Goal: Task Accomplishment & Management: Manage account settings

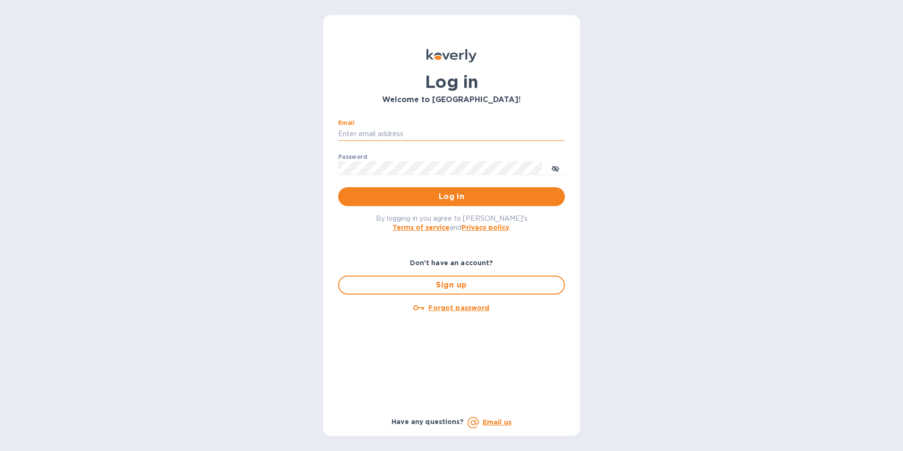
click at [368, 131] on input "Email" at bounding box center [451, 134] width 227 height 14
type input "tom@juliosliquors.com"
click at [338, 187] on button "Log in" at bounding box center [451, 196] width 227 height 19
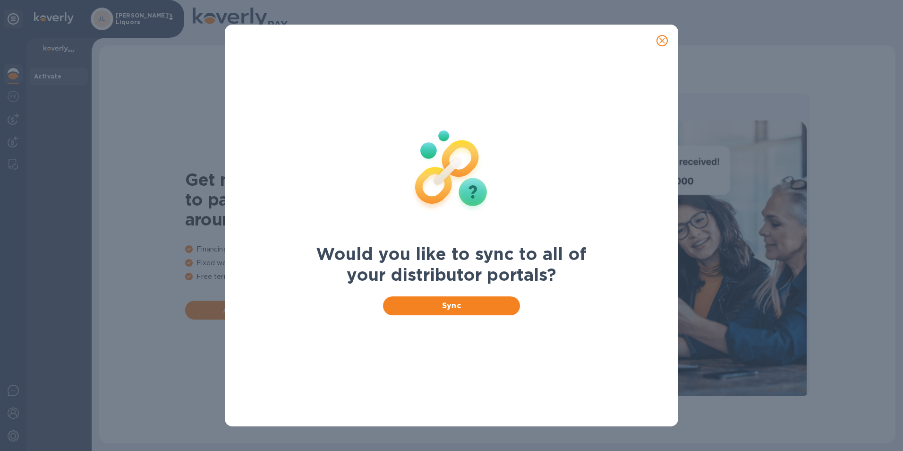
click at [665, 41] on icon "close" at bounding box center [662, 40] width 9 height 9
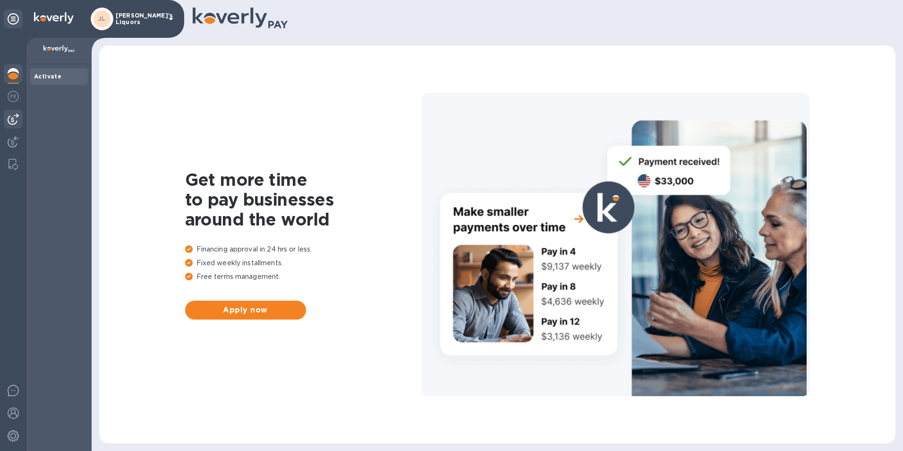
click at [18, 120] on img at bounding box center [13, 118] width 11 height 11
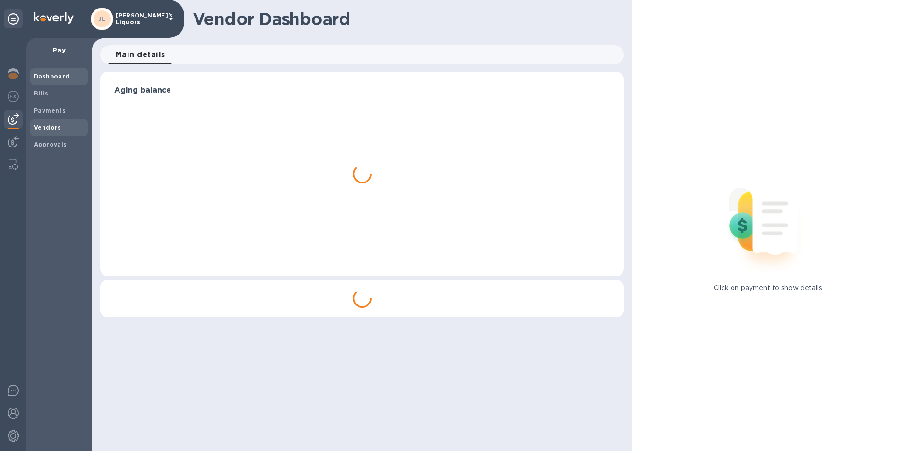
click at [51, 130] on b "Vendors" at bounding box center [47, 127] width 27 height 7
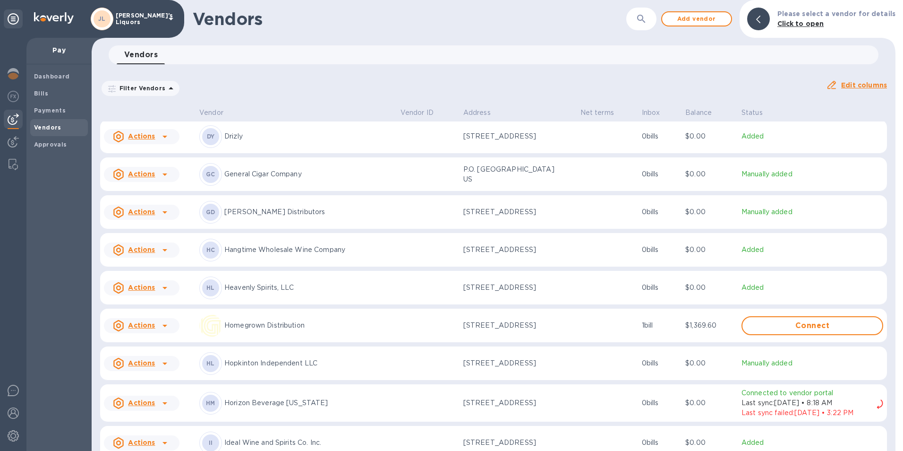
scroll to position [1108, 0]
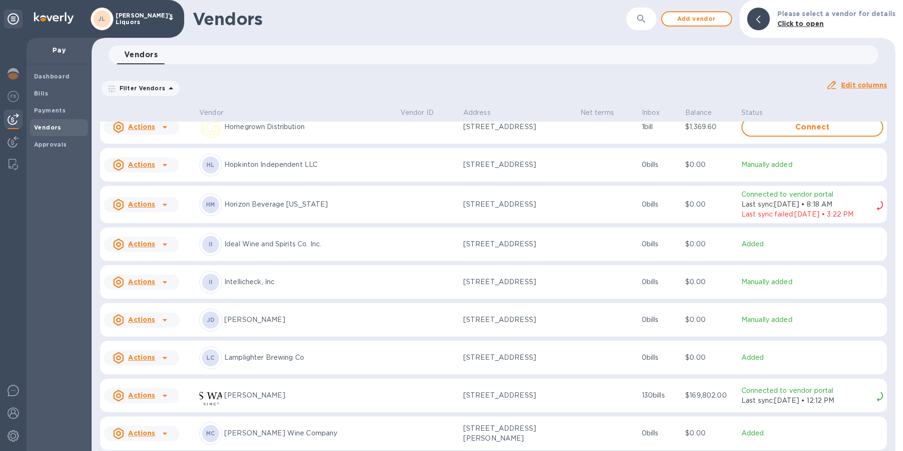
click at [165, 249] on icon at bounding box center [164, 244] width 11 height 11
click at [156, 293] on b "Add new bill" at bounding box center [152, 290] width 44 height 8
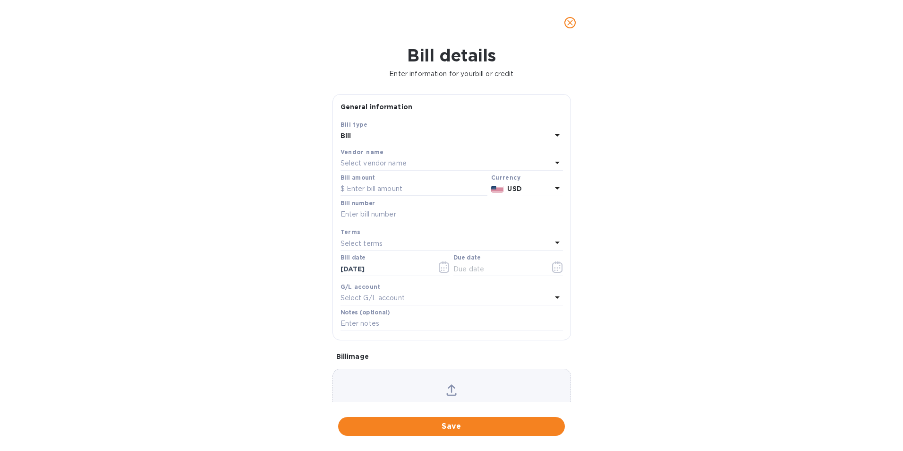
type input "[DATE]"
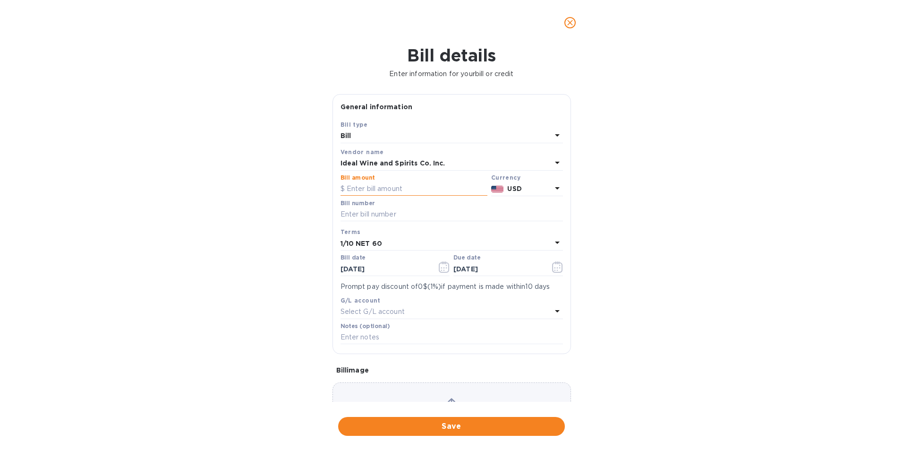
drag, startPoint x: 389, startPoint y: 186, endPoint x: 394, endPoint y: 188, distance: 5.3
click at [389, 186] on input "text" at bounding box center [414, 189] width 147 height 14
type input "1,636.00"
click at [364, 217] on input "text" at bounding box center [452, 214] width 223 height 14
type input "0257806-IN"
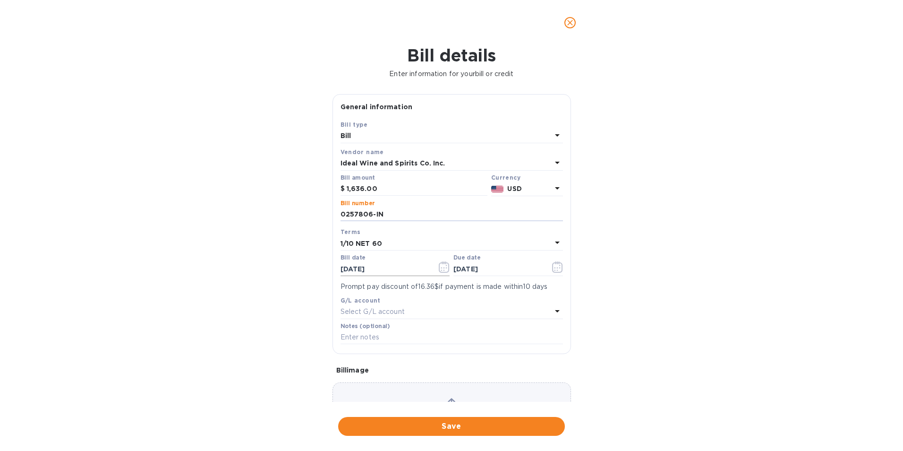
click at [439, 265] on icon "button" at bounding box center [444, 266] width 11 height 11
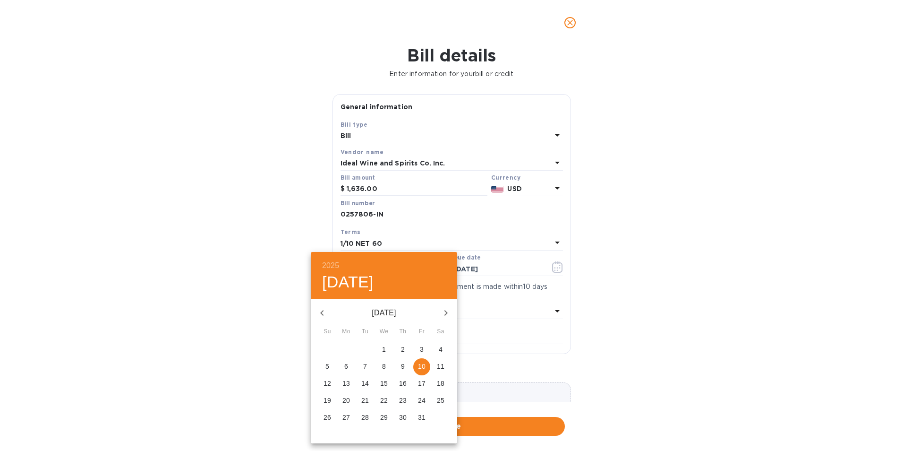
click at [325, 314] on icon "button" at bounding box center [322, 312] width 11 height 11
drag, startPoint x: 402, startPoint y: 380, endPoint x: 396, endPoint y: 362, distance: 19.3
click at [402, 380] on p "14" at bounding box center [403, 382] width 8 height 9
type input "08/14/2025"
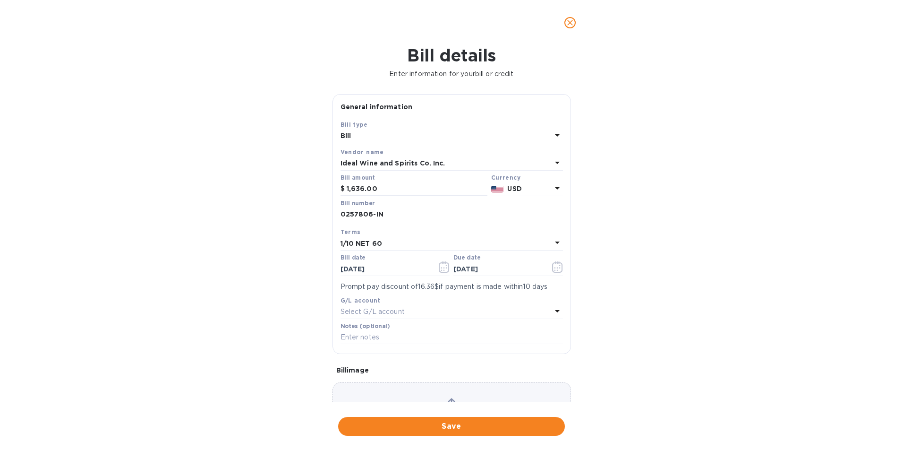
click at [365, 243] on b "1/10 NET 60" at bounding box center [362, 244] width 42 height 8
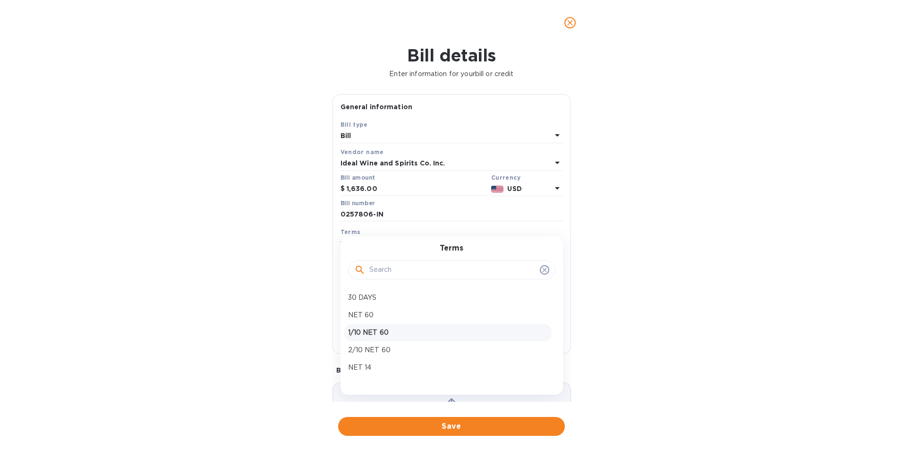
drag, startPoint x: 371, startPoint y: 332, endPoint x: 317, endPoint y: 332, distance: 54.3
click at [371, 330] on p "1/10 NET 60" at bounding box center [448, 332] width 200 height 10
type input "10/13/2025"
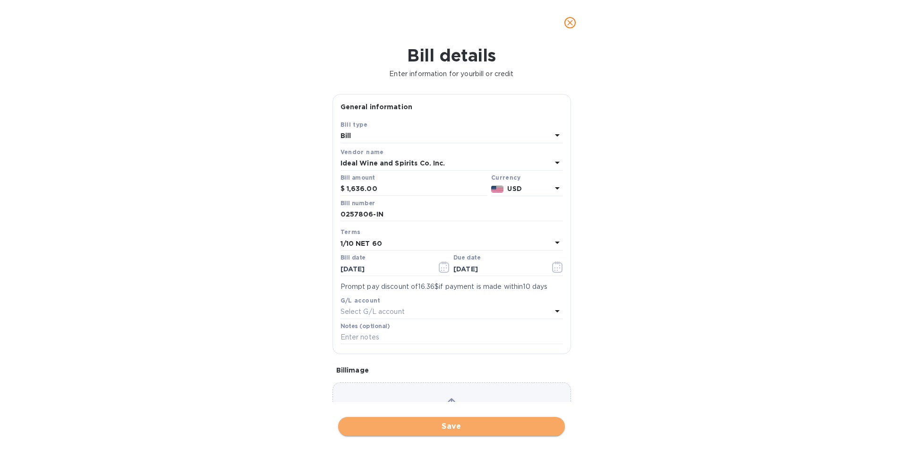
click at [413, 427] on span "Save" at bounding box center [452, 426] width 212 height 11
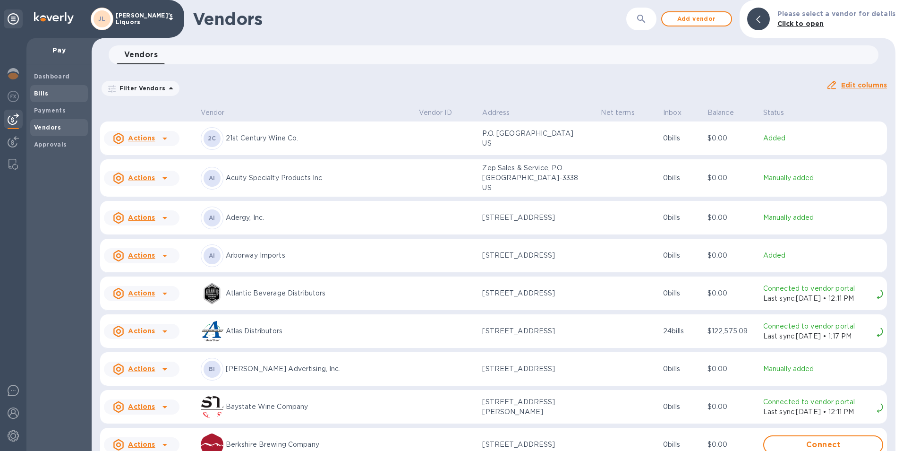
click at [49, 91] on span "Bills" at bounding box center [59, 93] width 50 height 9
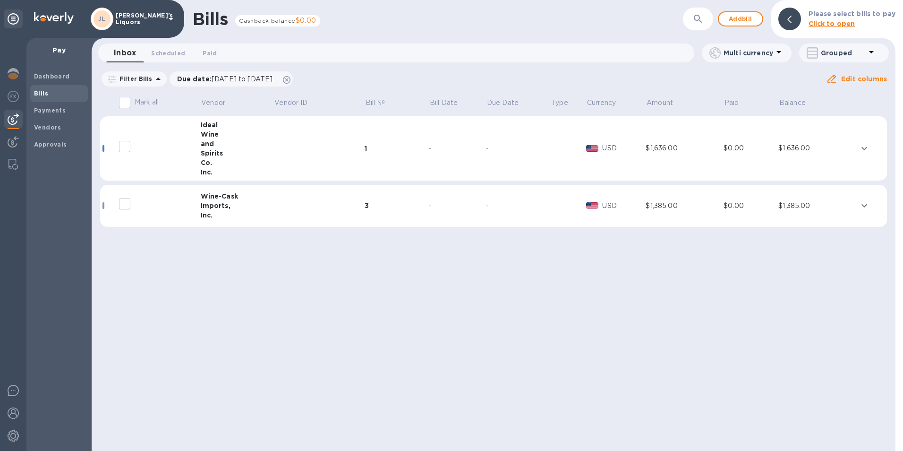
click at [213, 141] on div "and" at bounding box center [237, 143] width 73 height 9
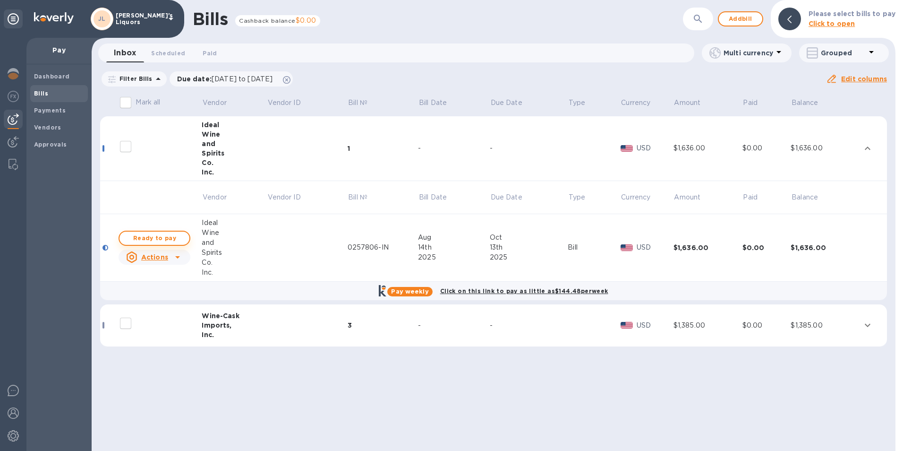
click at [172, 235] on span "Ready to pay" at bounding box center [154, 237] width 55 height 11
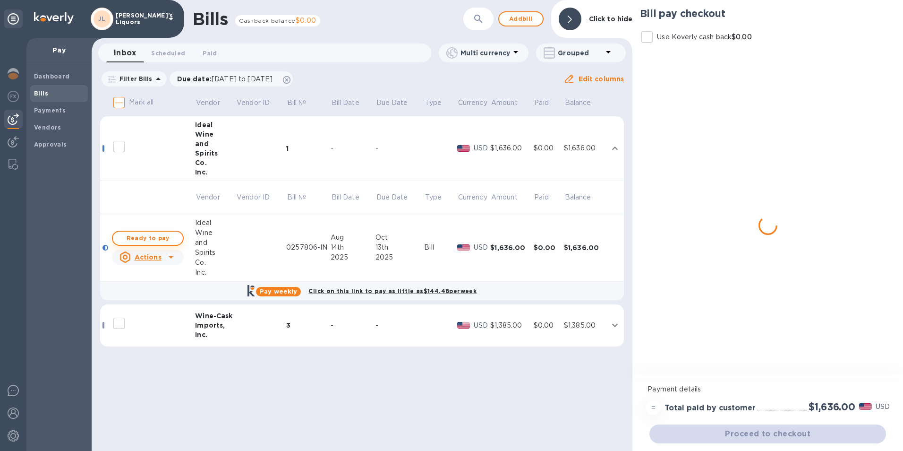
checkbox input "true"
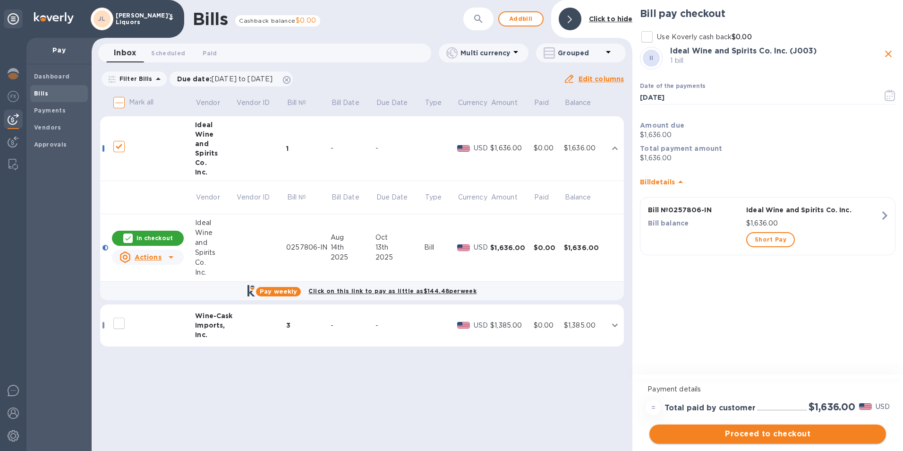
click at [763, 431] on span "Proceed to checkout" at bounding box center [768, 433] width 222 height 11
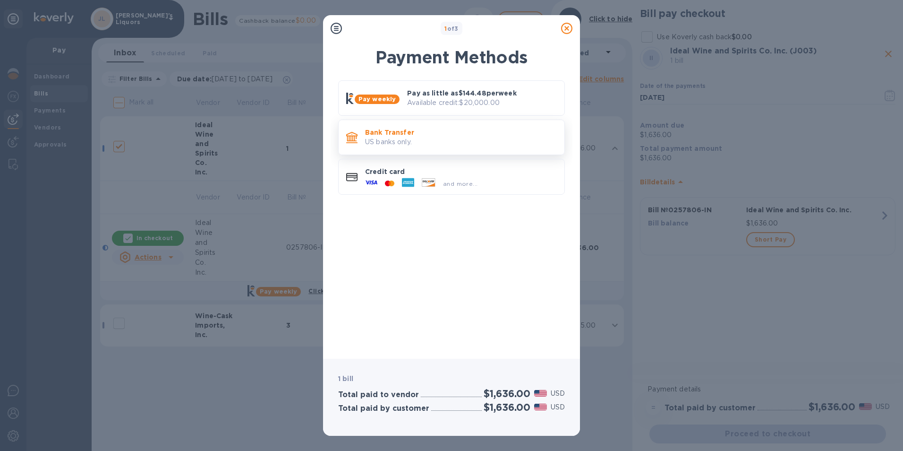
click at [391, 137] on p "Bank Transfer" at bounding box center [461, 132] width 192 height 9
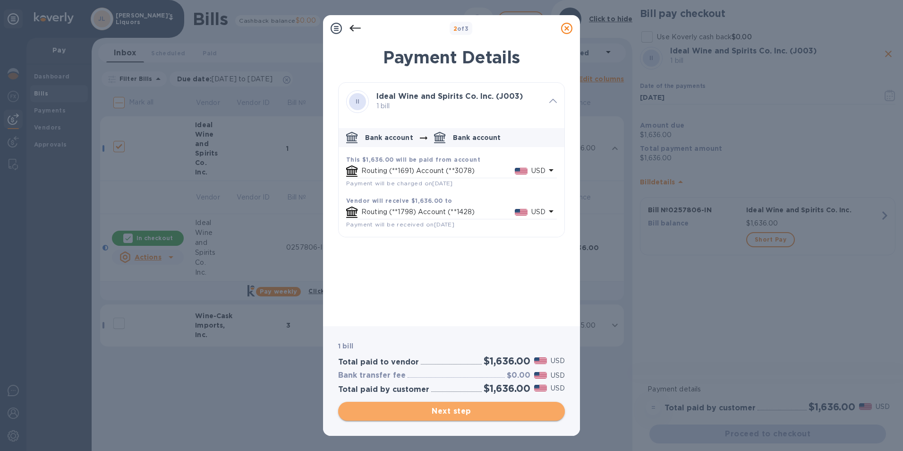
click at [482, 412] on span "Next step" at bounding box center [452, 410] width 212 height 11
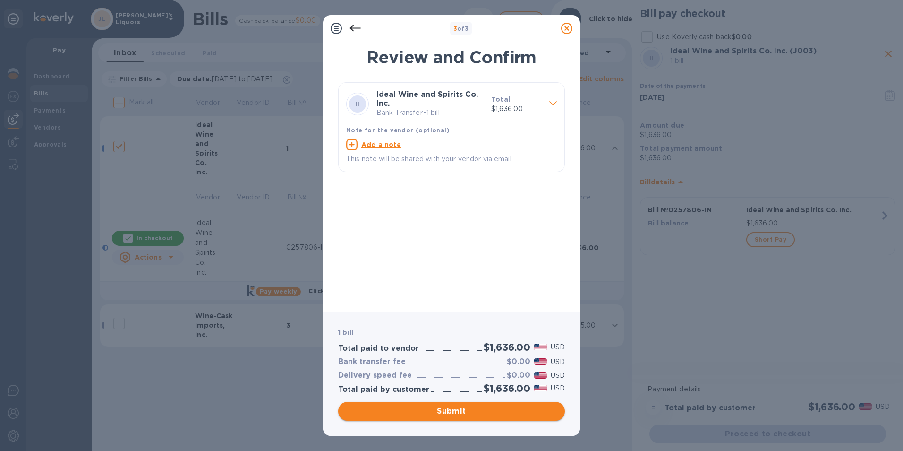
click at [473, 409] on span "Submit" at bounding box center [452, 410] width 212 height 11
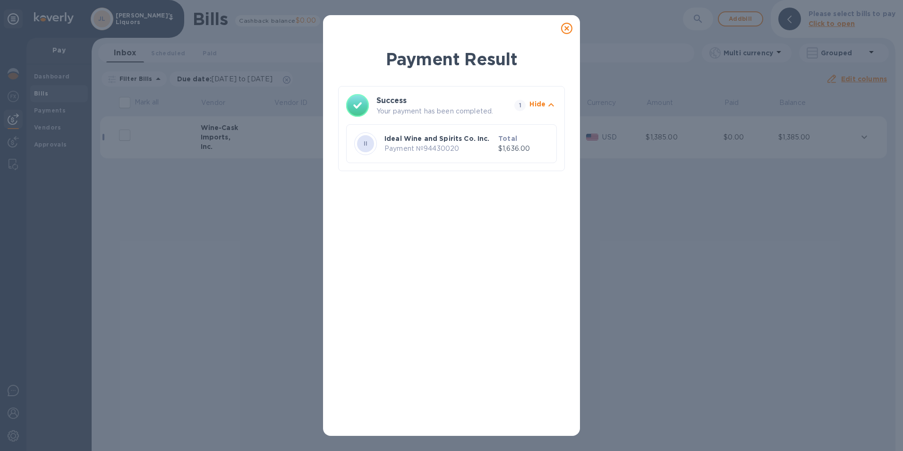
click at [567, 28] on icon at bounding box center [566, 28] width 11 height 11
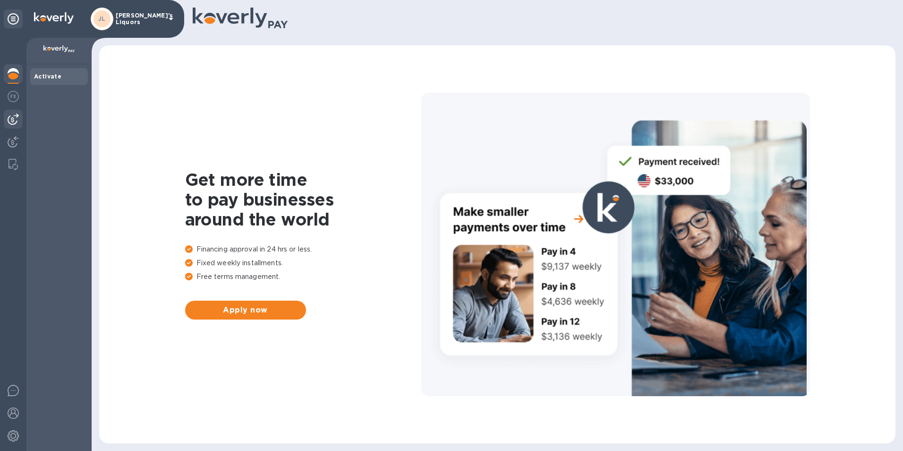
click at [17, 119] on img at bounding box center [13, 118] width 11 height 11
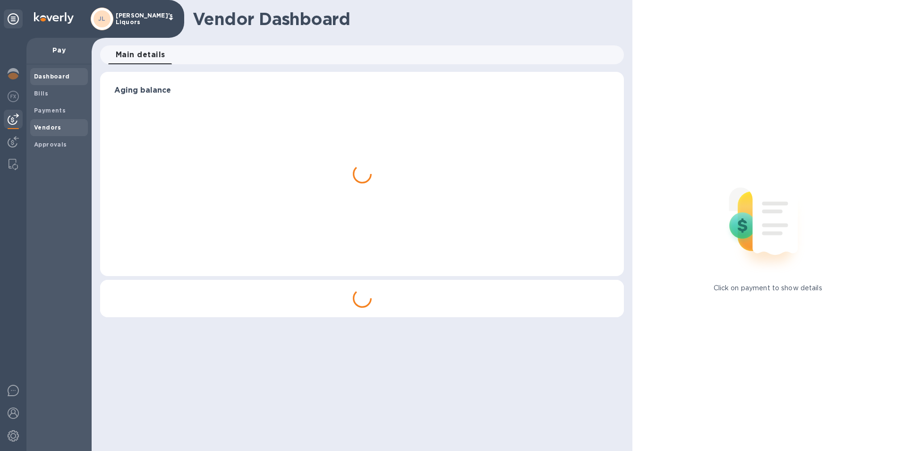
click at [50, 125] on b "Vendors" at bounding box center [47, 127] width 27 height 7
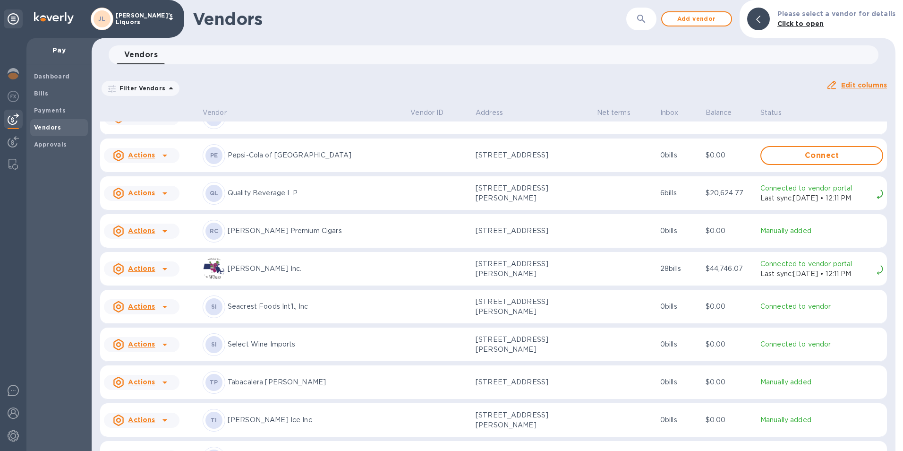
scroll to position [2298, 0]
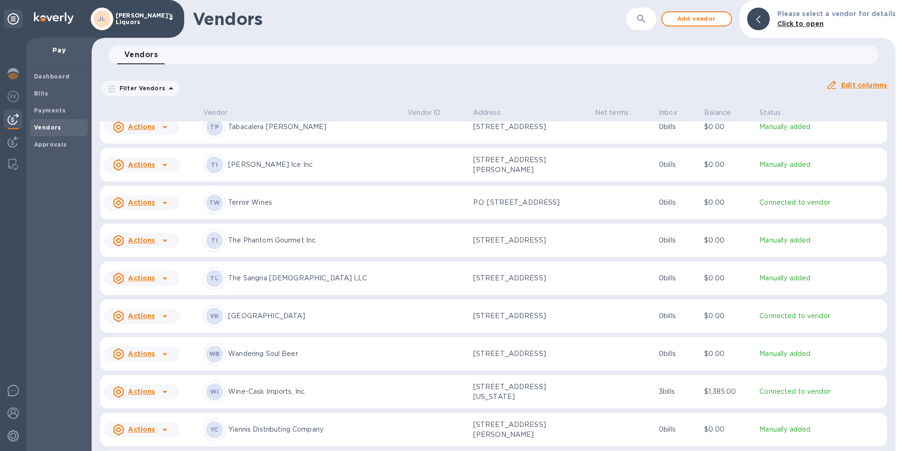
click at [161, 207] on icon at bounding box center [164, 202] width 11 height 11
click at [150, 248] on b "Add new bill" at bounding box center [152, 245] width 44 height 8
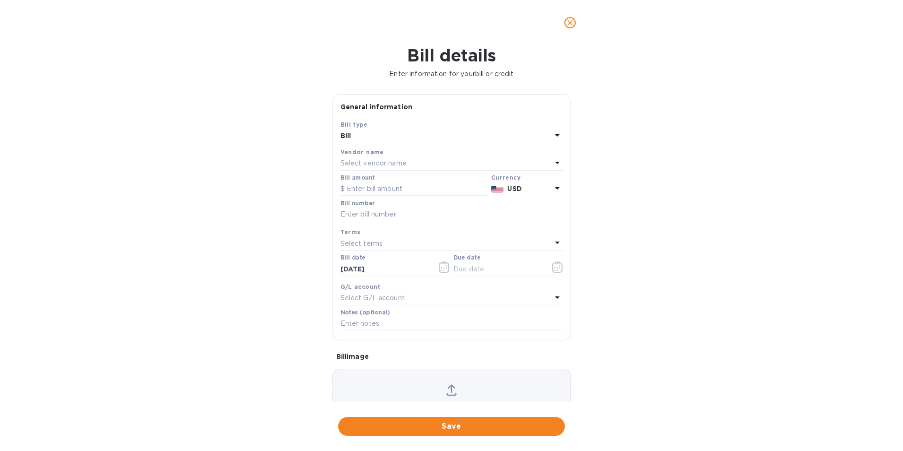
type input "[DATE]"
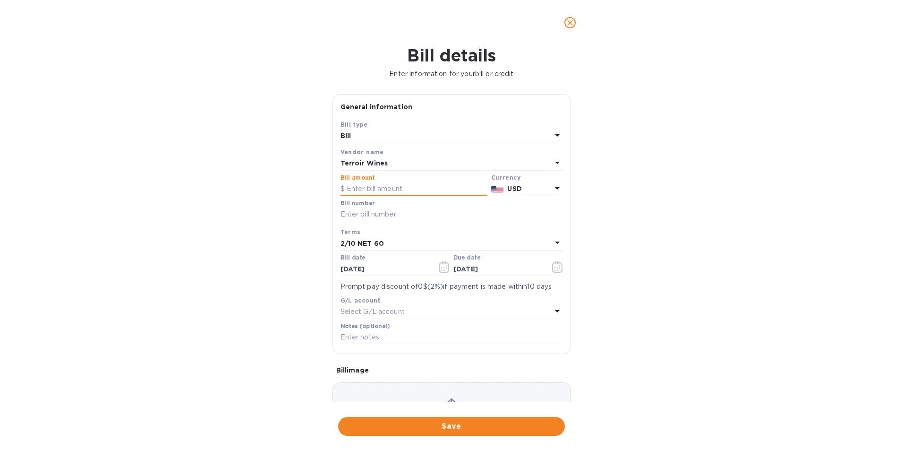
click at [385, 184] on input "text" at bounding box center [414, 189] width 147 height 14
type input "568.00"
click at [372, 211] on input "text" at bounding box center [452, 214] width 223 height 14
type input "SI-00011599"
click at [439, 269] on icon "button" at bounding box center [444, 266] width 11 height 11
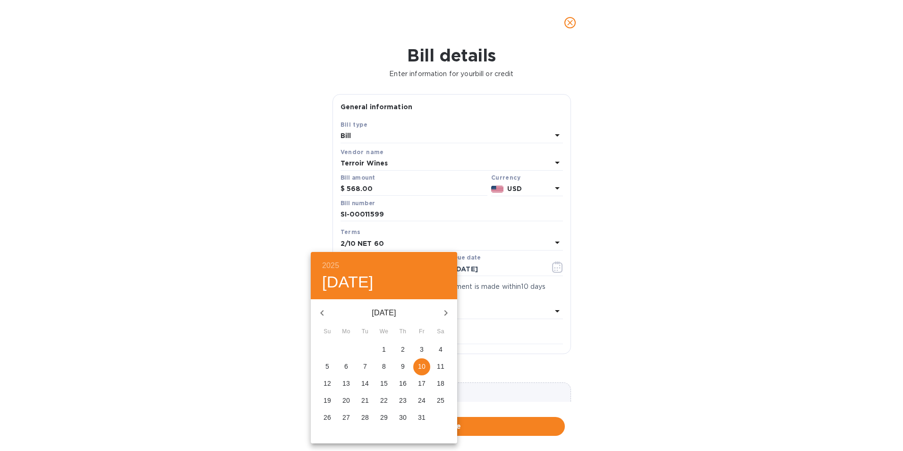
click at [320, 310] on icon "button" at bounding box center [322, 312] width 11 height 11
click at [321, 309] on icon "button" at bounding box center [322, 312] width 11 height 11
click at [421, 382] on p "15" at bounding box center [422, 382] width 8 height 9
type input "[DATE]"
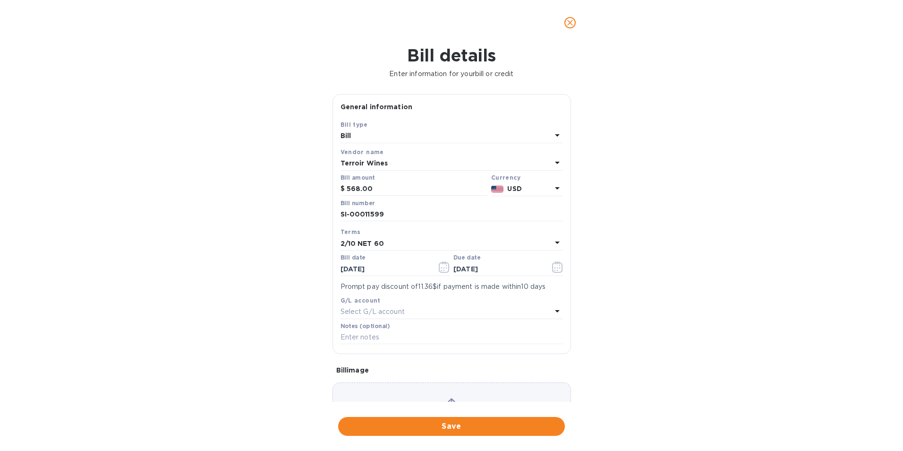
click at [365, 241] on b "2/10 NET 60" at bounding box center [362, 244] width 43 height 8
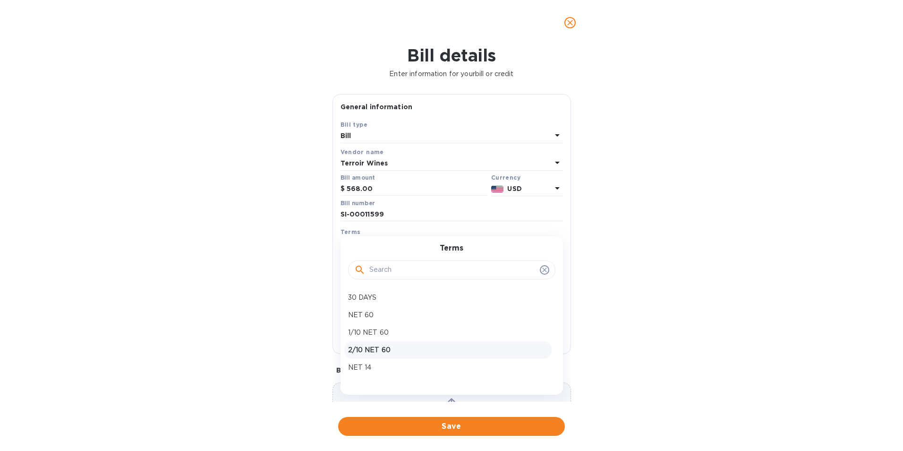
click at [372, 347] on p "2/10 NET 60" at bounding box center [448, 350] width 200 height 10
type input "[DATE]"
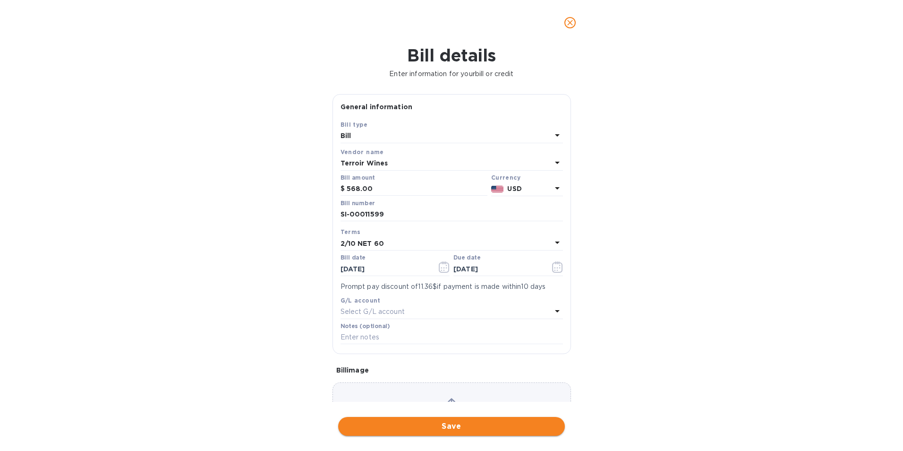
click at [418, 421] on span "Save" at bounding box center [452, 426] width 212 height 11
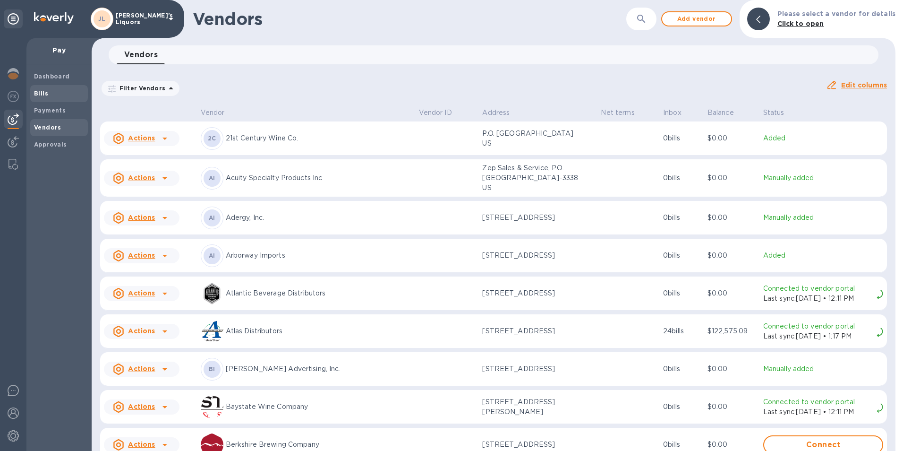
click at [39, 92] on b "Bills" at bounding box center [41, 93] width 14 height 7
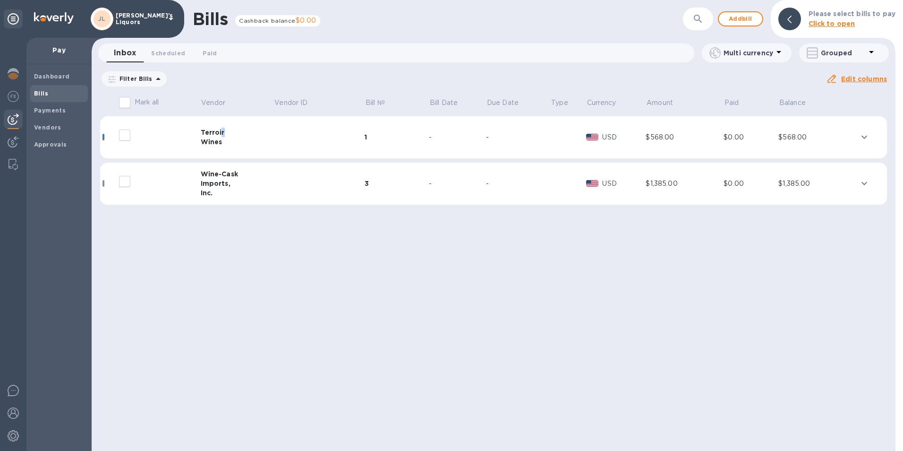
click at [222, 129] on div "Terroir" at bounding box center [237, 132] width 73 height 9
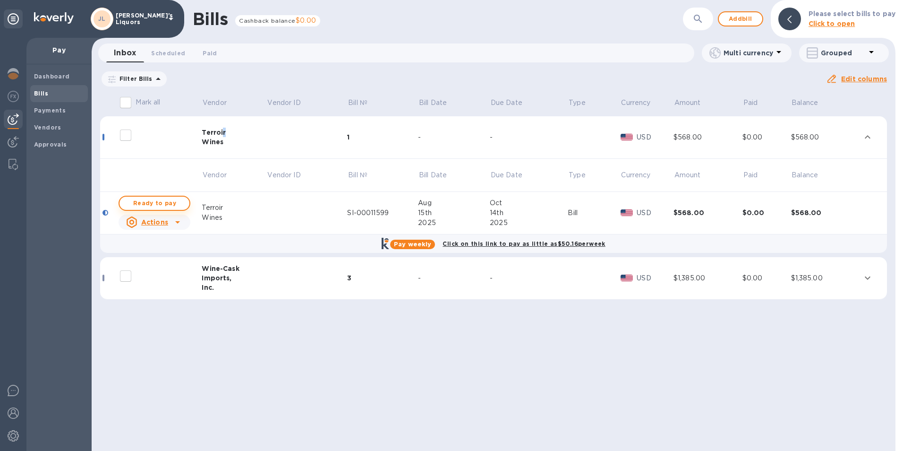
drag, startPoint x: 222, startPoint y: 129, endPoint x: 170, endPoint y: 199, distance: 86.8
click at [170, 199] on span "Ready to pay" at bounding box center [154, 203] width 55 height 11
checkbox input "true"
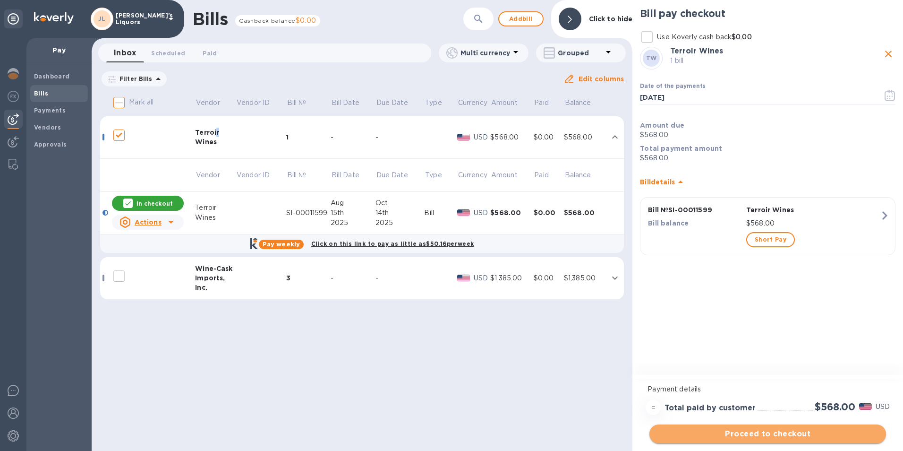
click at [742, 426] on button "Proceed to checkout" at bounding box center [768, 433] width 237 height 19
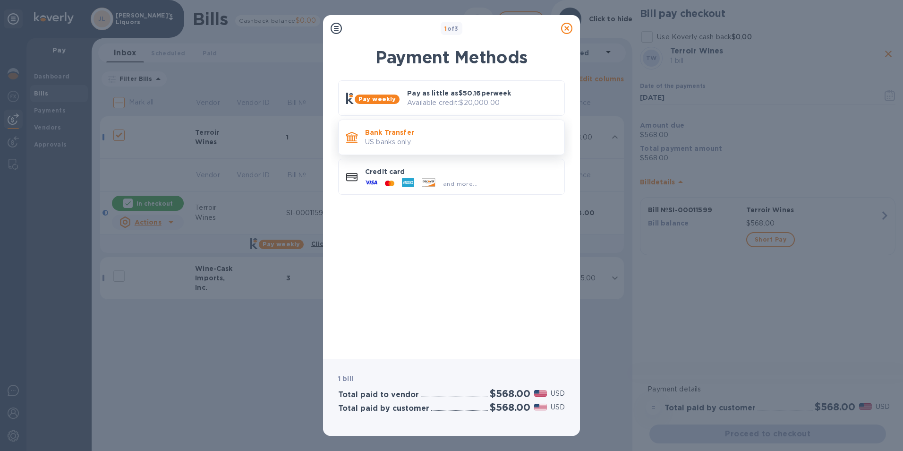
click at [374, 133] on p "Bank Transfer" at bounding box center [461, 132] width 192 height 9
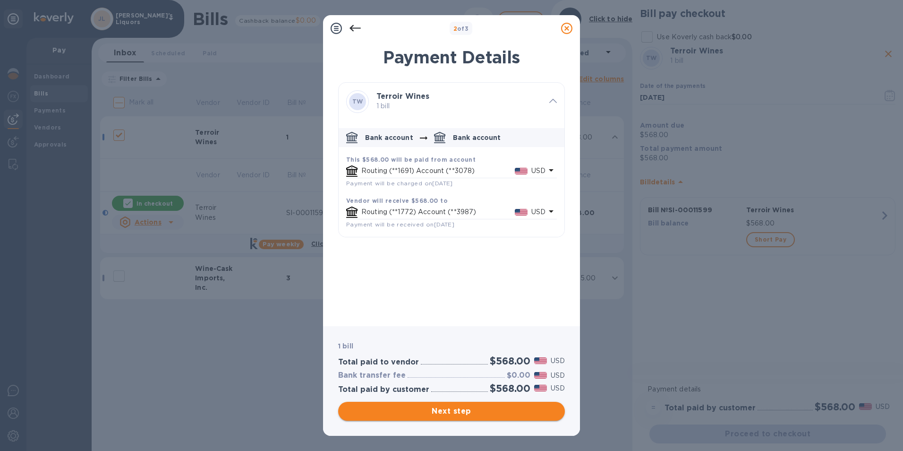
click at [461, 414] on span "Next step" at bounding box center [452, 410] width 212 height 11
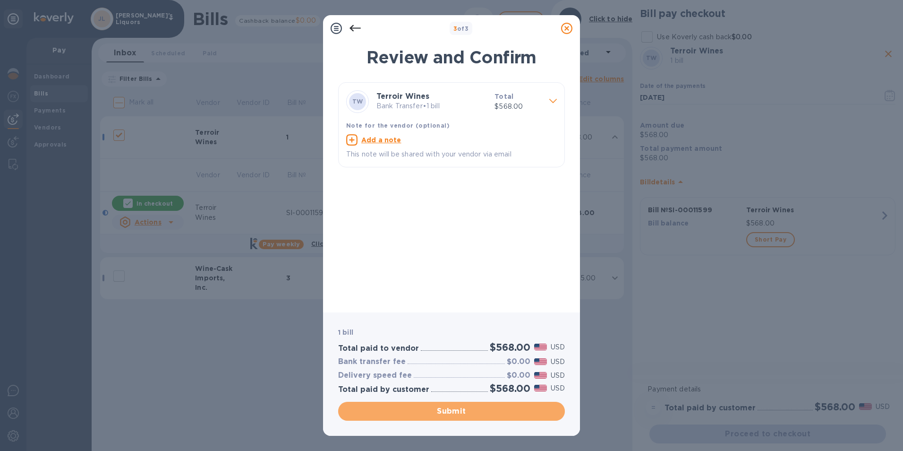
click at [462, 410] on span "Submit" at bounding box center [452, 410] width 212 height 11
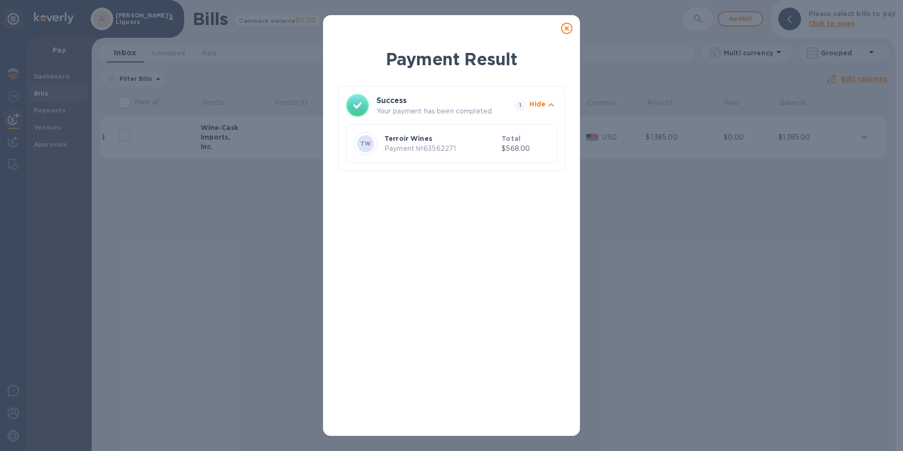
click at [570, 30] on icon at bounding box center [566, 28] width 11 height 11
